Goal: Navigation & Orientation: Find specific page/section

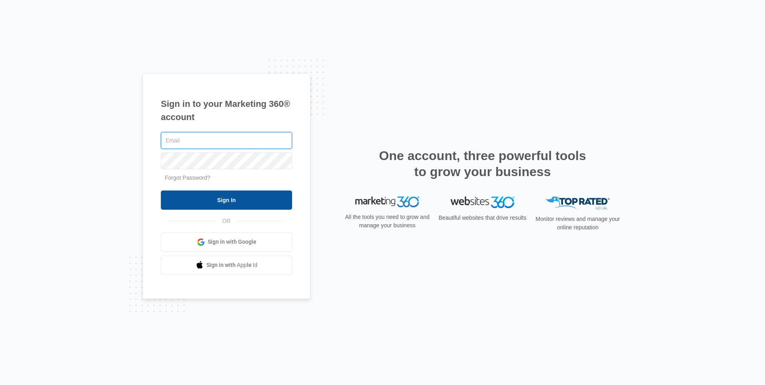
type input "[PERSON_NAME][EMAIL_ADDRESS][DOMAIN_NAME]"
click at [257, 209] on input "Sign In" at bounding box center [226, 200] width 131 height 19
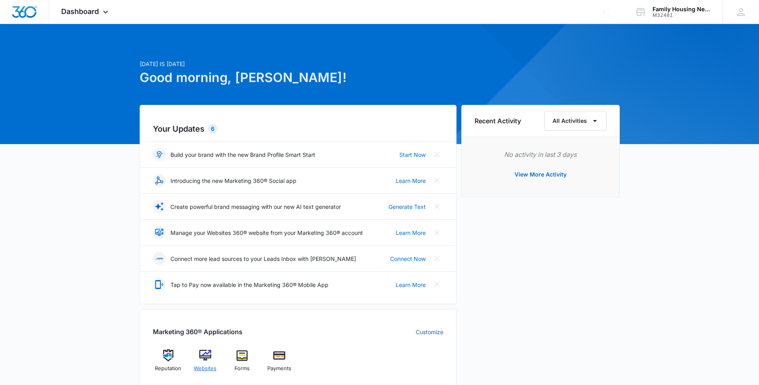
click at [198, 360] on div "Websites" at bounding box center [205, 363] width 31 height 29
